Goal: Information Seeking & Learning: Learn about a topic

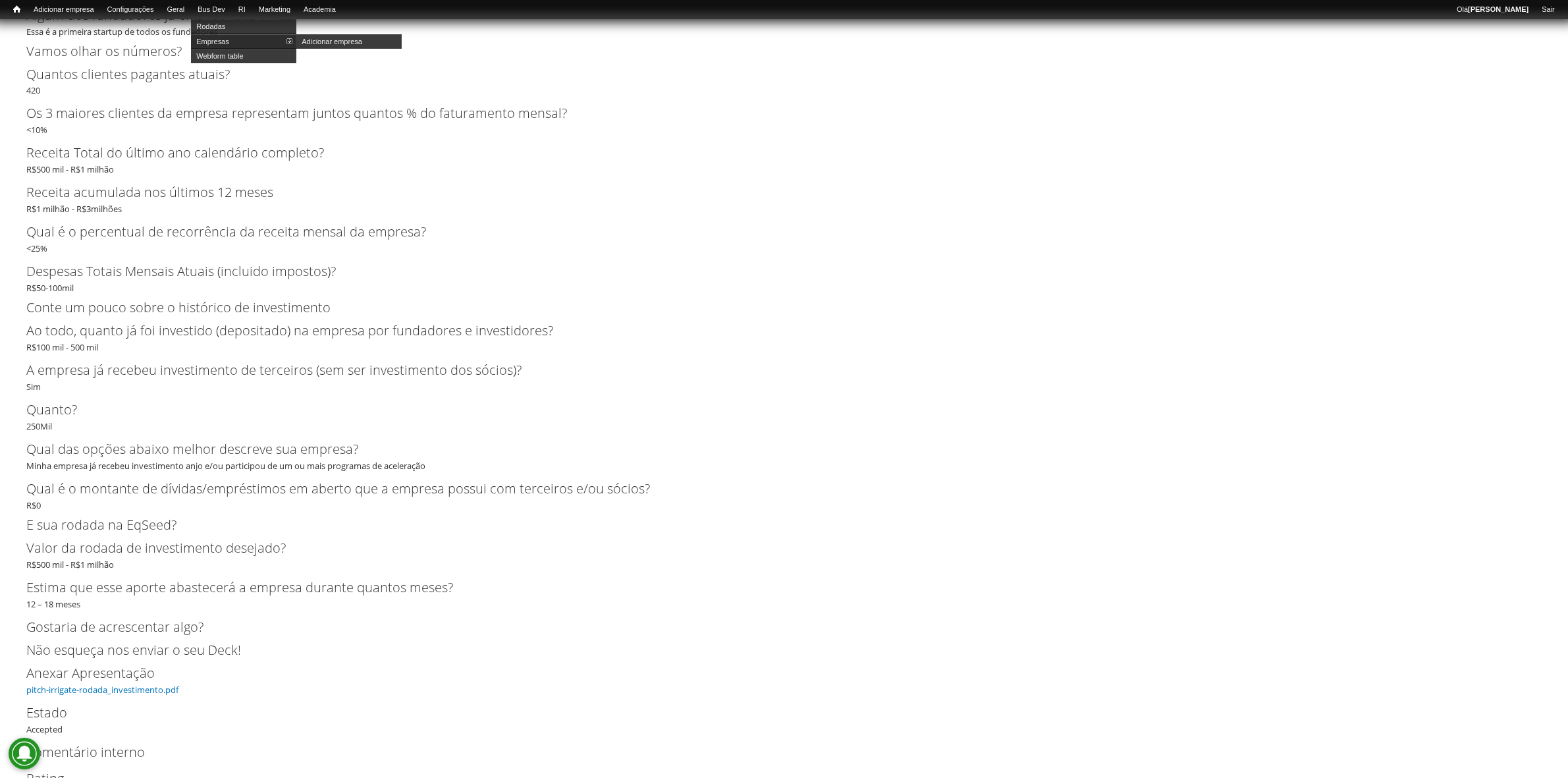
click at [241, 41] on link "Empresas" at bounding box center [243, 41] width 105 height 14
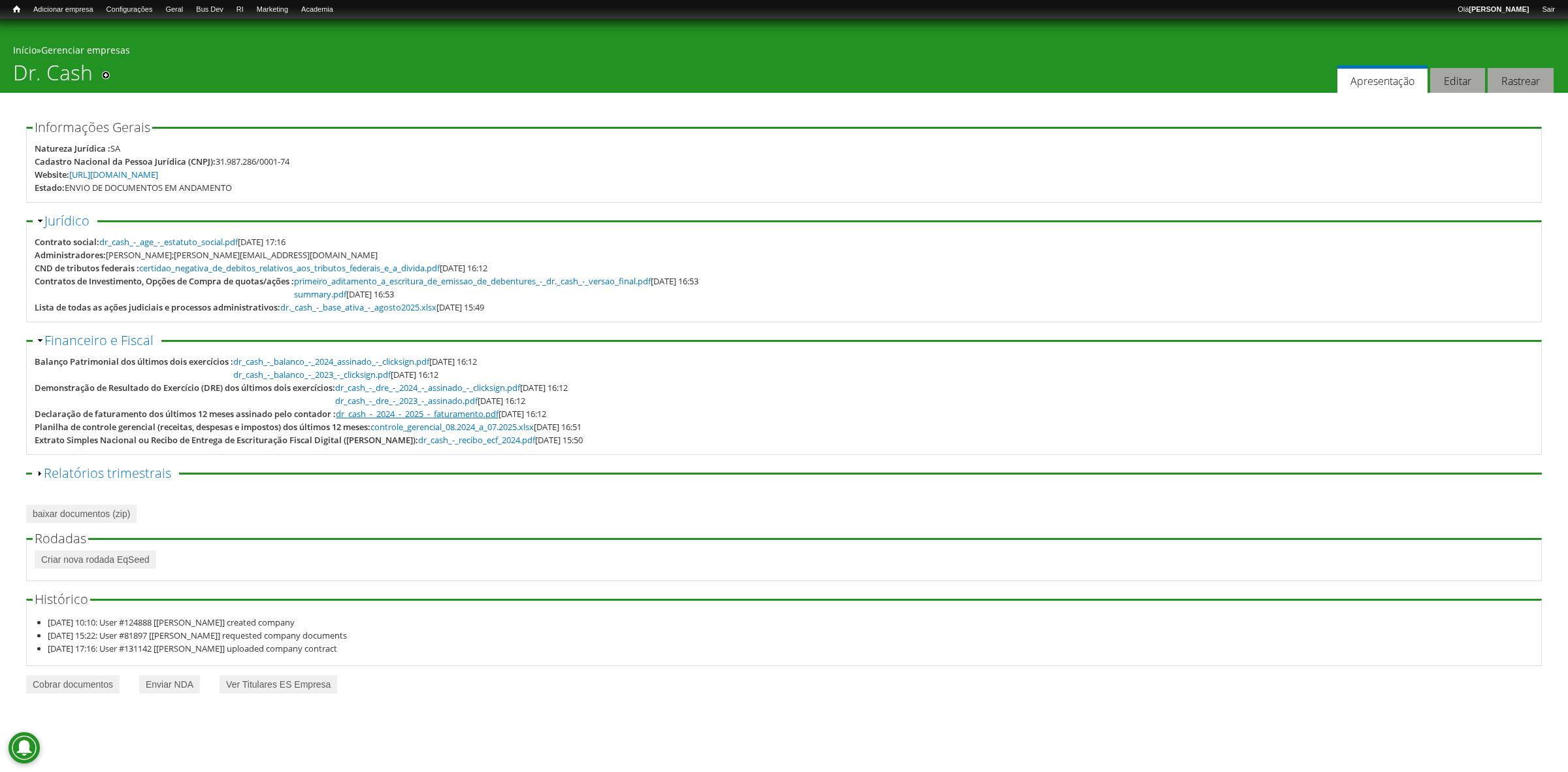
click at [458, 415] on link "dr_cash_-_2024_-_2025_-_faturamento.pdf" at bounding box center [417, 413] width 162 height 12
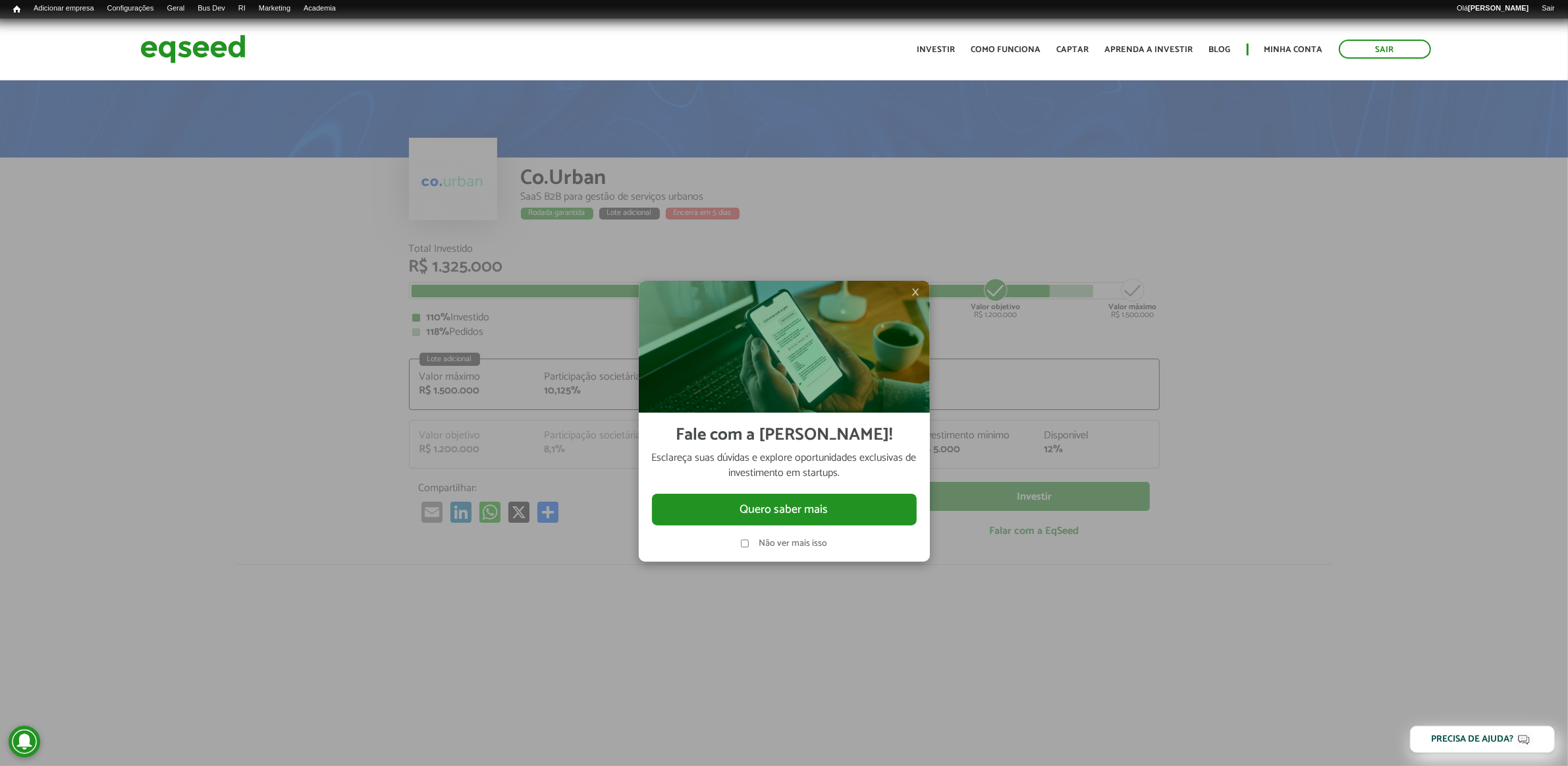
click at [917, 291] on span "×" at bounding box center [916, 292] width 8 height 16
